Goal: Browse casually: Explore the website without a specific task or goal

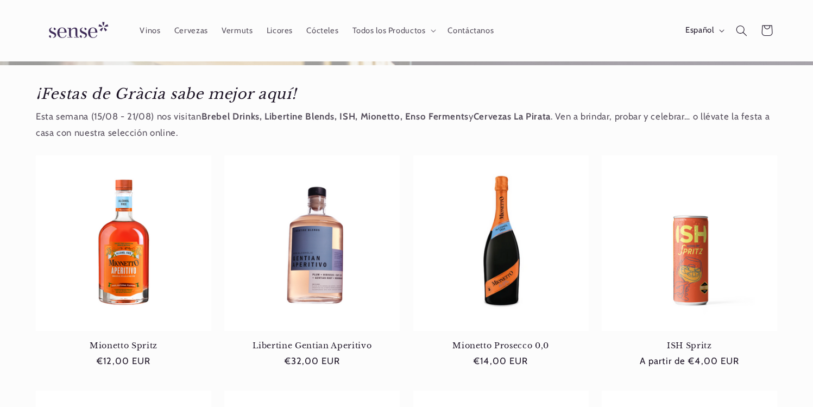
scroll to position [183, 0]
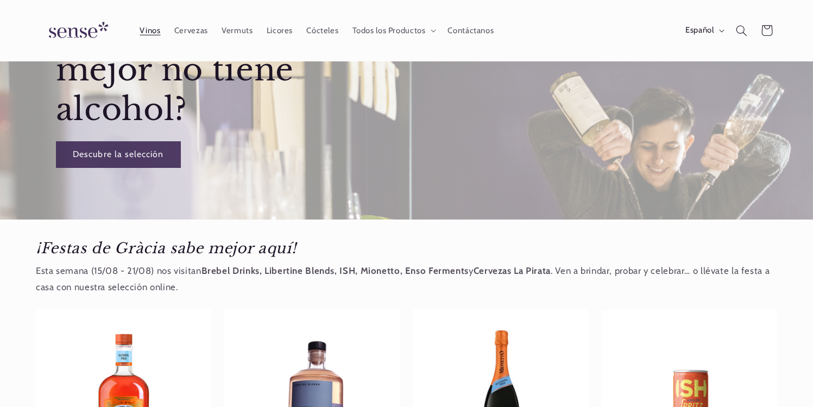
click at [154, 31] on span "Vinos" at bounding box center [150, 31] width 21 height 10
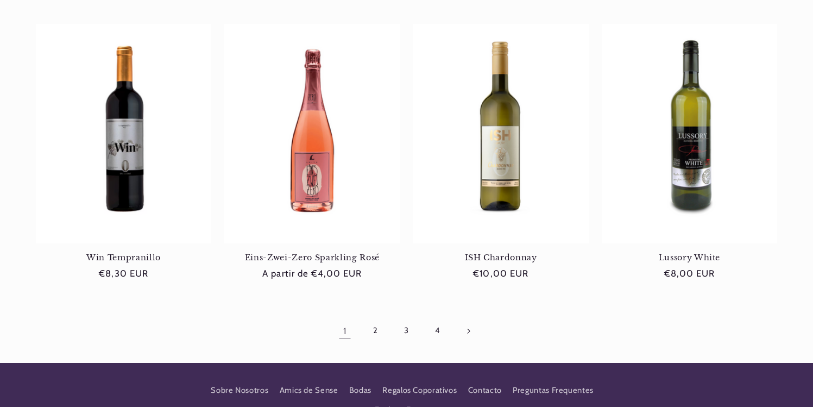
scroll to position [1072, 0]
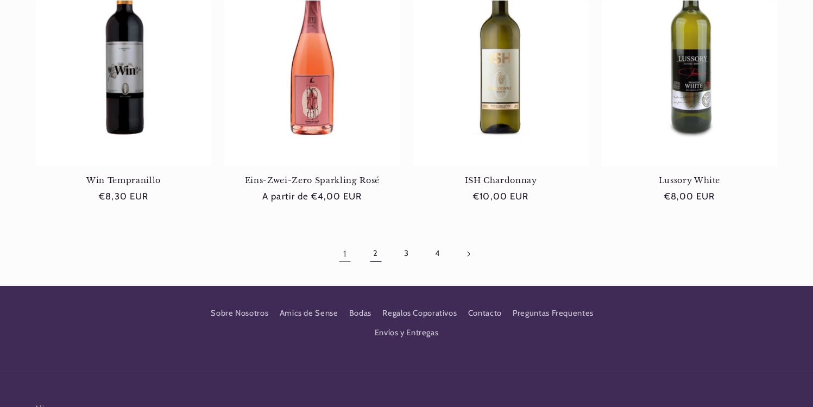
click at [371, 249] on link "2" at bounding box center [375, 253] width 25 height 25
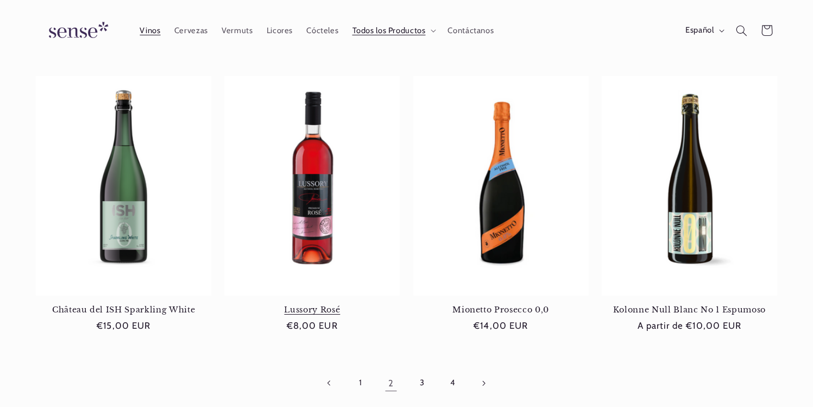
scroll to position [0, 724]
click at [417, 378] on link "3" at bounding box center [422, 383] width 25 height 25
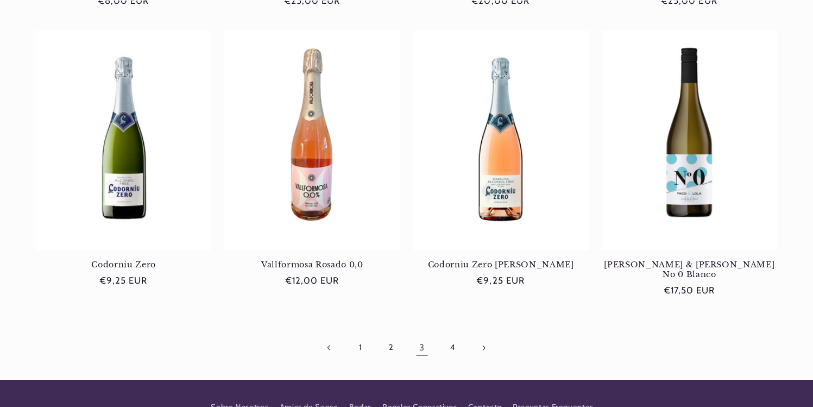
scroll to position [1071, 0]
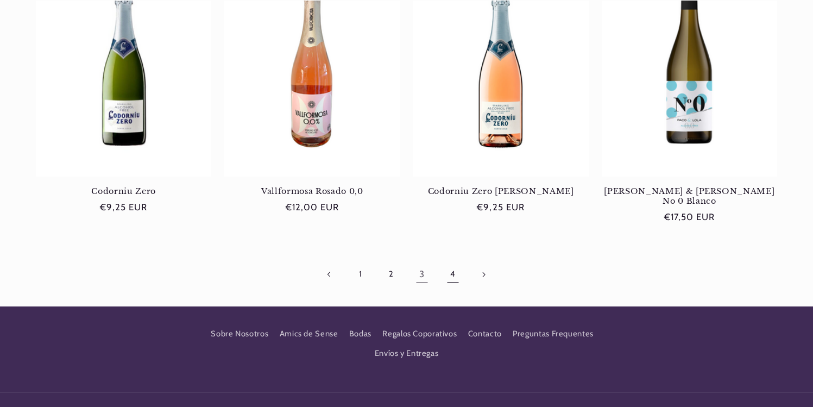
click at [449, 262] on link "4" at bounding box center [452, 274] width 25 height 25
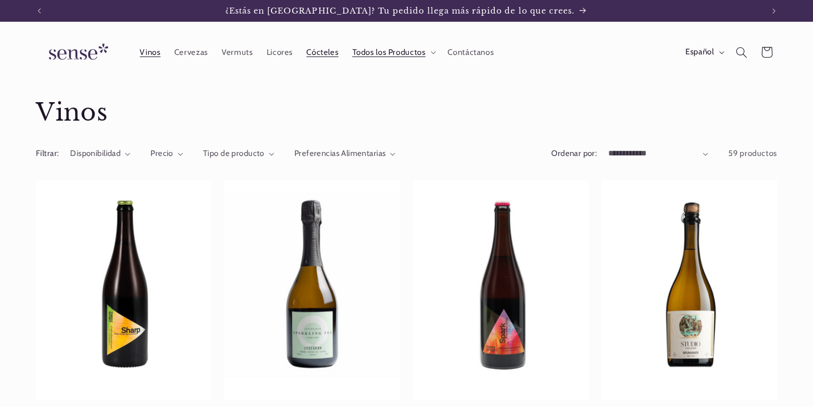
click at [337, 49] on link "Cócteles" at bounding box center [323, 52] width 46 height 24
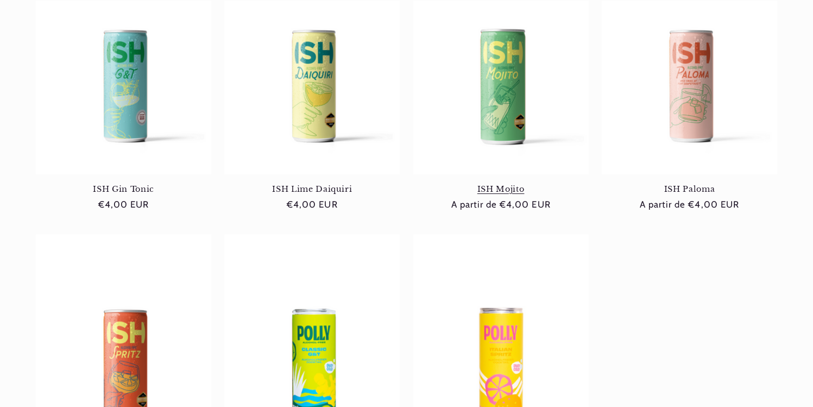
scroll to position [254, 0]
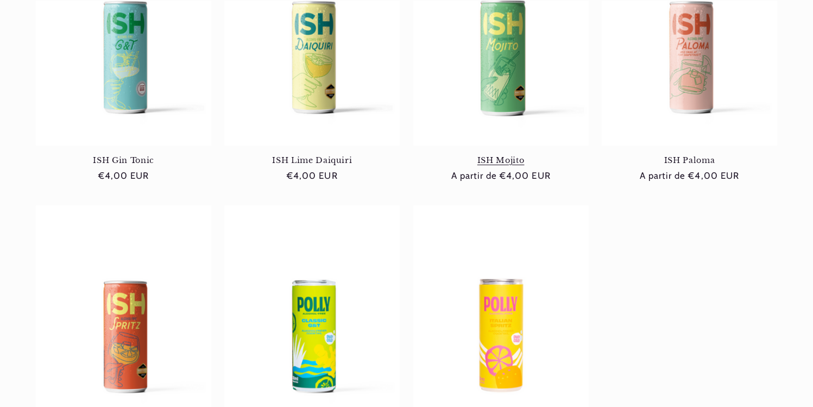
click at [495, 155] on link "ISH Mojito" at bounding box center [500, 160] width 175 height 10
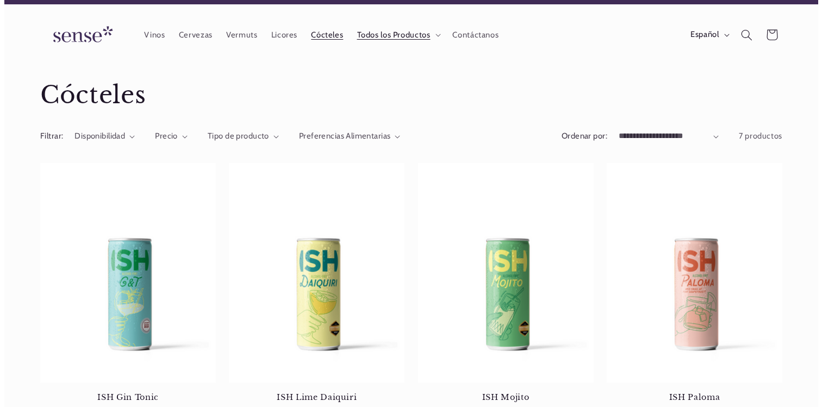
scroll to position [0, 0]
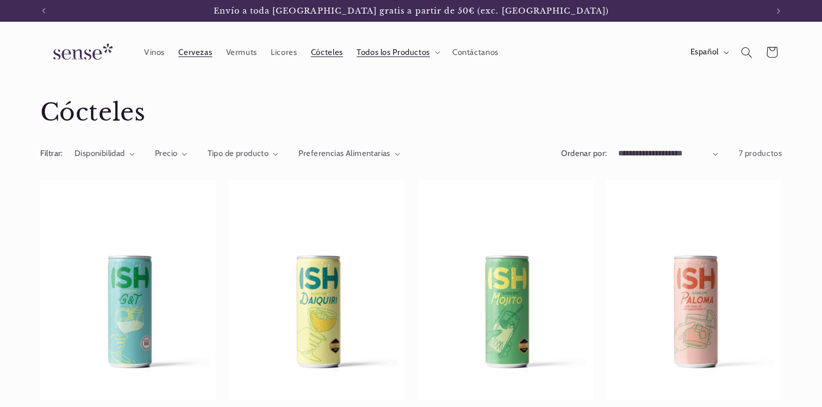
click at [193, 48] on span "Cervezas" at bounding box center [195, 52] width 34 height 10
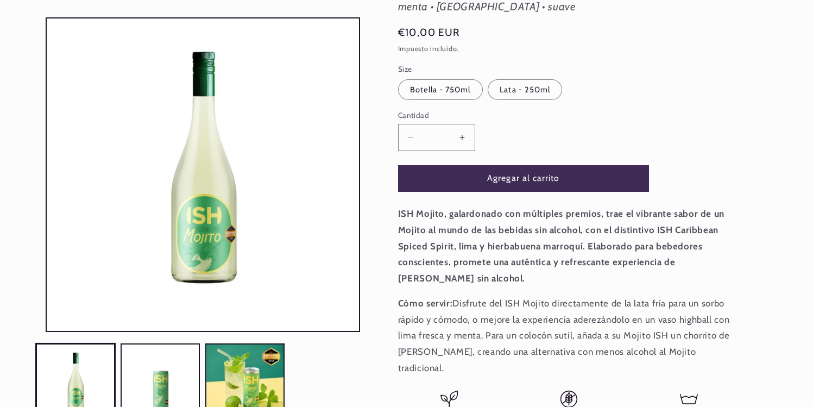
scroll to position [156, 0]
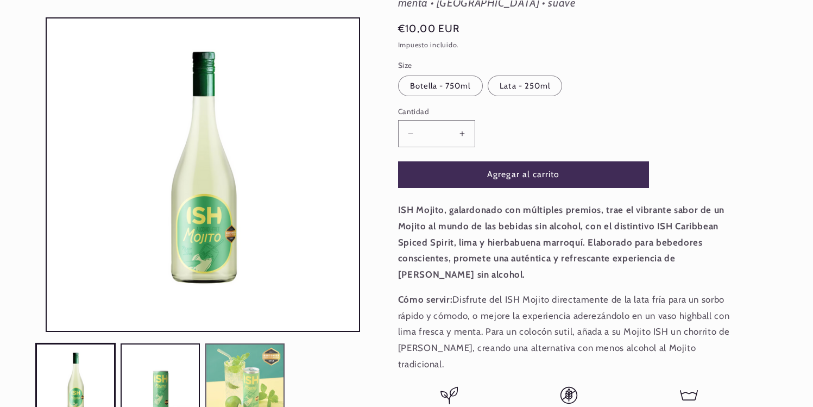
click at [235, 369] on button "Cargar la imagen 3 en la vista de la galería" at bounding box center [244, 382] width 79 height 79
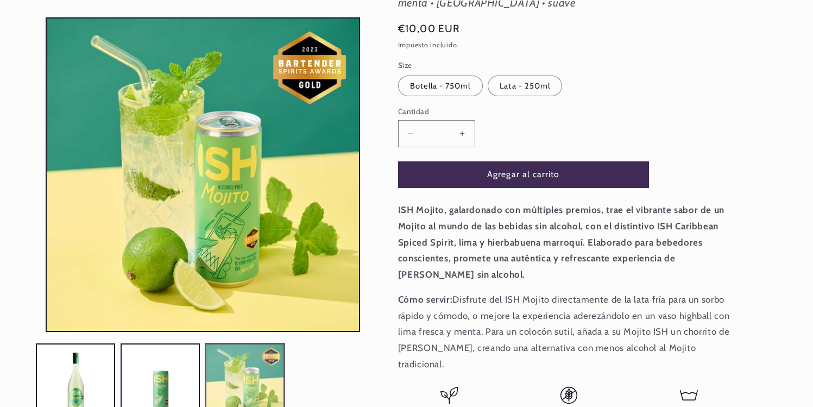
scroll to position [0, 0]
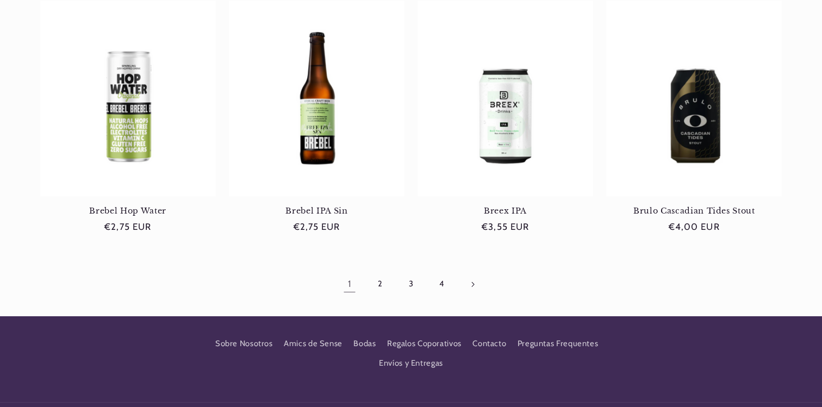
scroll to position [1195, 0]
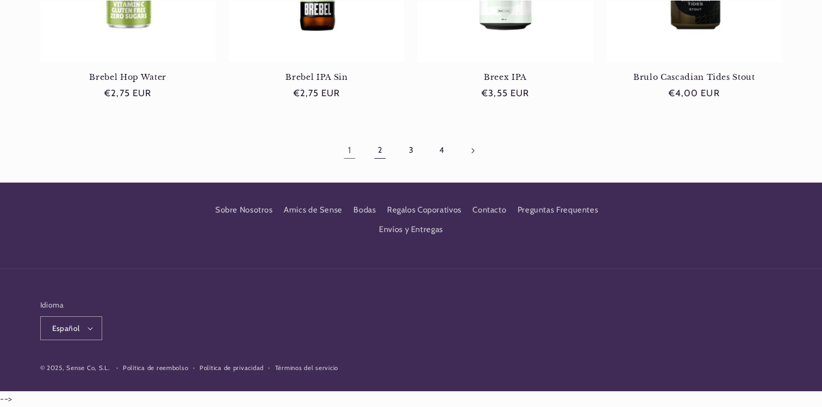
click at [375, 158] on link "2" at bounding box center [379, 150] width 25 height 25
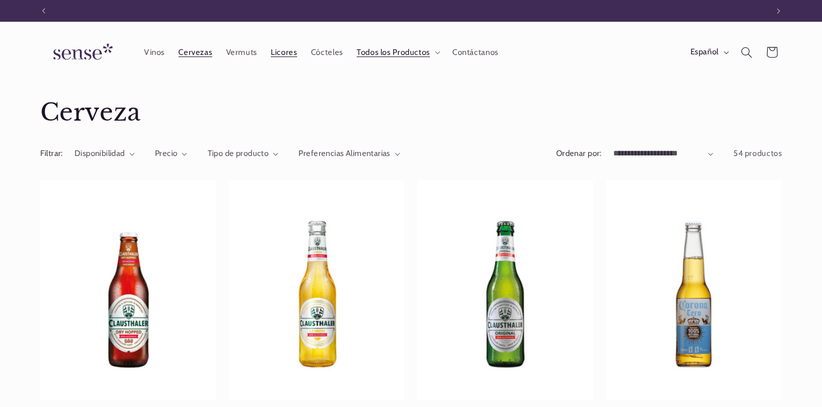
scroll to position [0, 724]
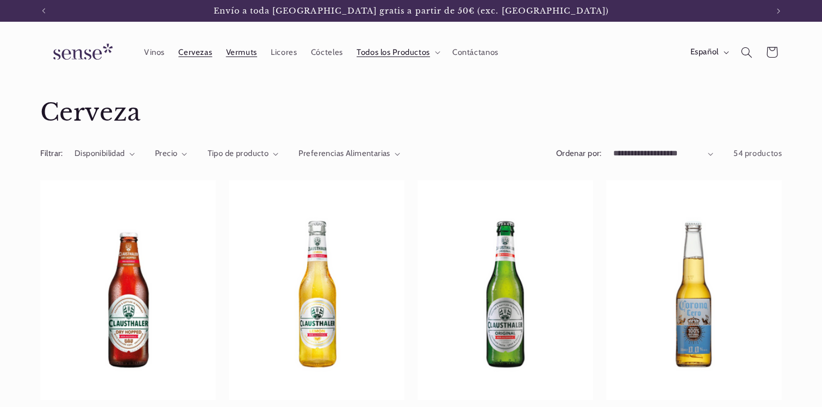
click at [244, 54] on span "Vermuts" at bounding box center [241, 52] width 31 height 10
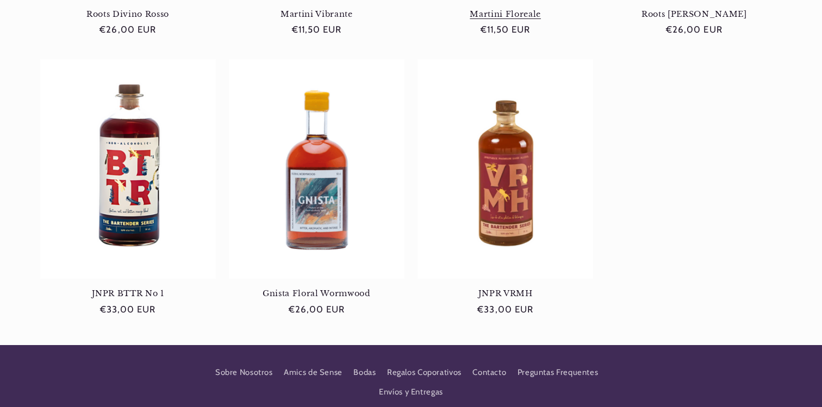
scroll to position [0, 724]
